Goal: Find contact information: Obtain details needed to contact an individual or organization

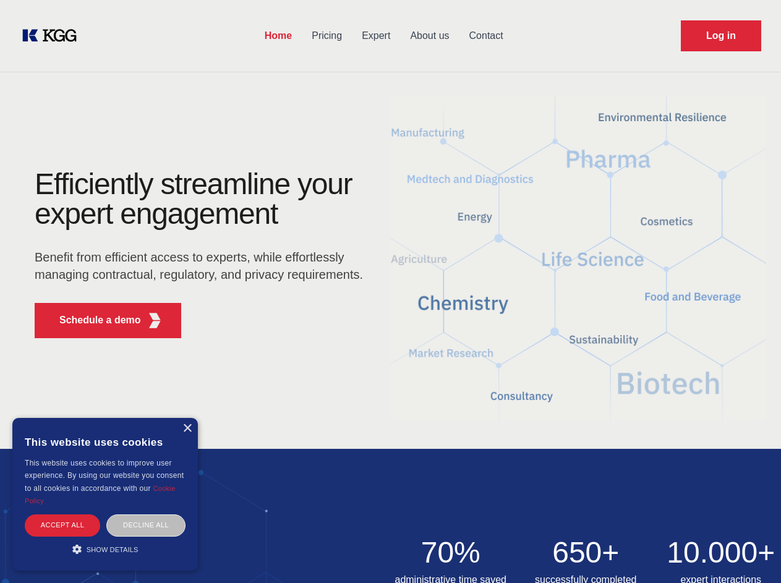
click at [390, 291] on div "Efficiently streamline your expert engagement Benefit from efficient access to …" at bounding box center [203, 258] width 376 height 179
click at [93, 320] on p "Schedule a demo" at bounding box center [100, 320] width 82 height 15
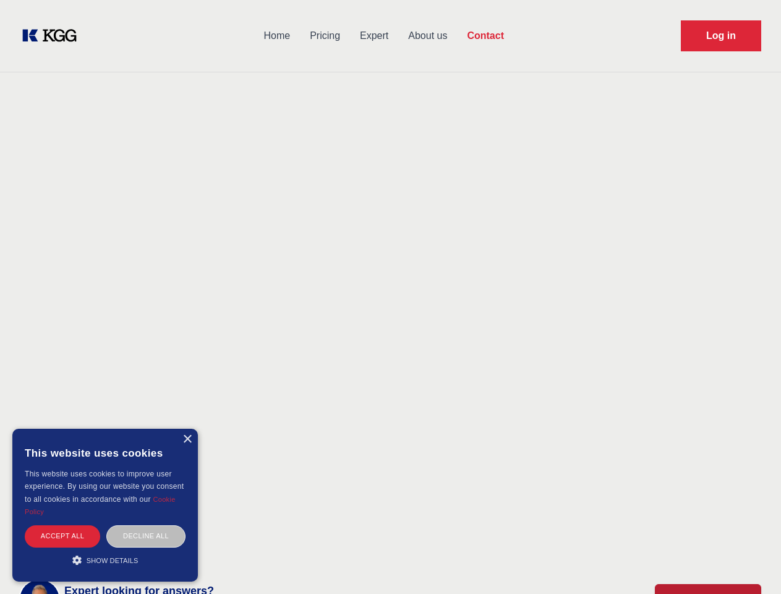
click at [187, 429] on div "× This website uses cookies This website uses cookies to improve user experienc…" at bounding box center [105, 505] width 186 height 153
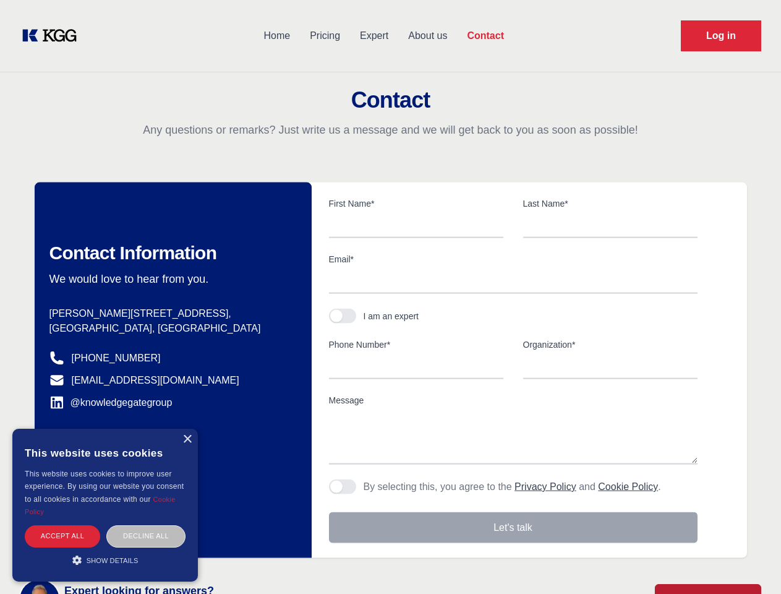
click at [62, 525] on div "Accept all" at bounding box center [62, 536] width 75 height 22
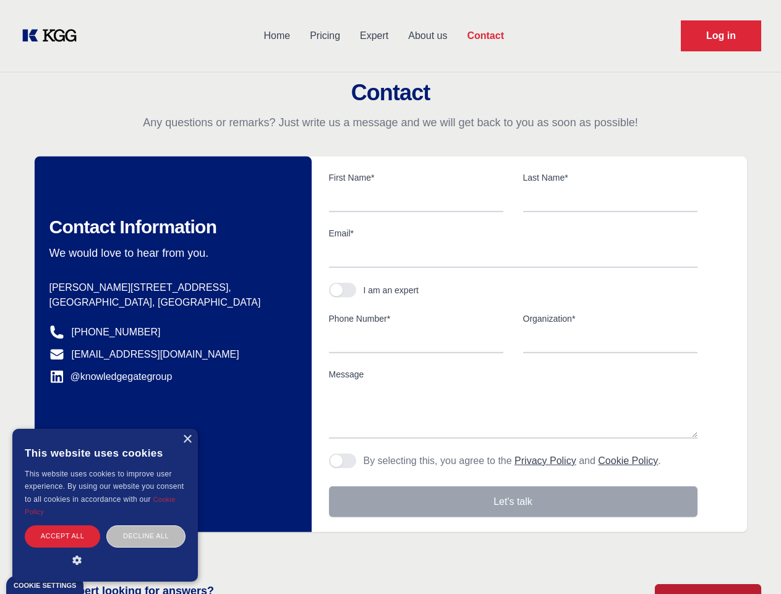
click at [146, 525] on div "Contact Information We would love to hear from you. Postal address [PERSON_NAME…" at bounding box center [173, 343] width 277 height 375
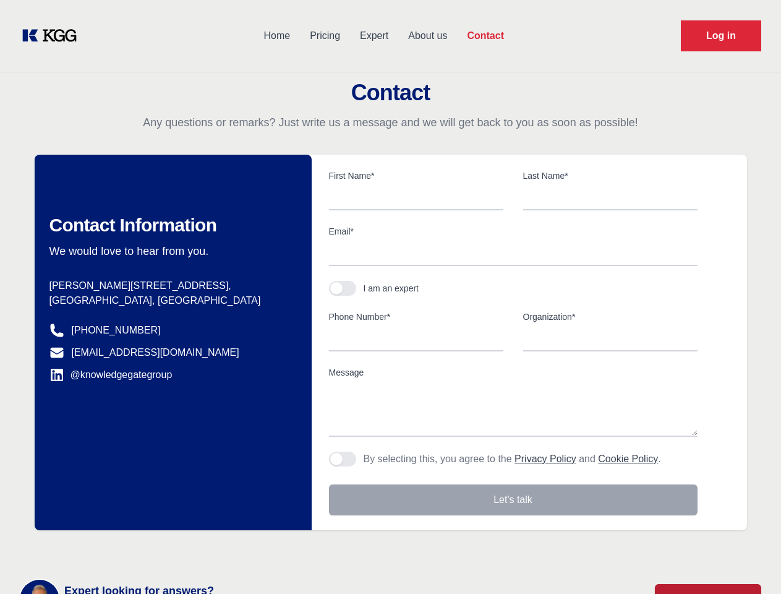
click at [105, 549] on main "Contact Any questions or remarks? Just write us a message and we will get back …" at bounding box center [390, 322] width 781 height 644
